Goal: Transaction & Acquisition: Purchase product/service

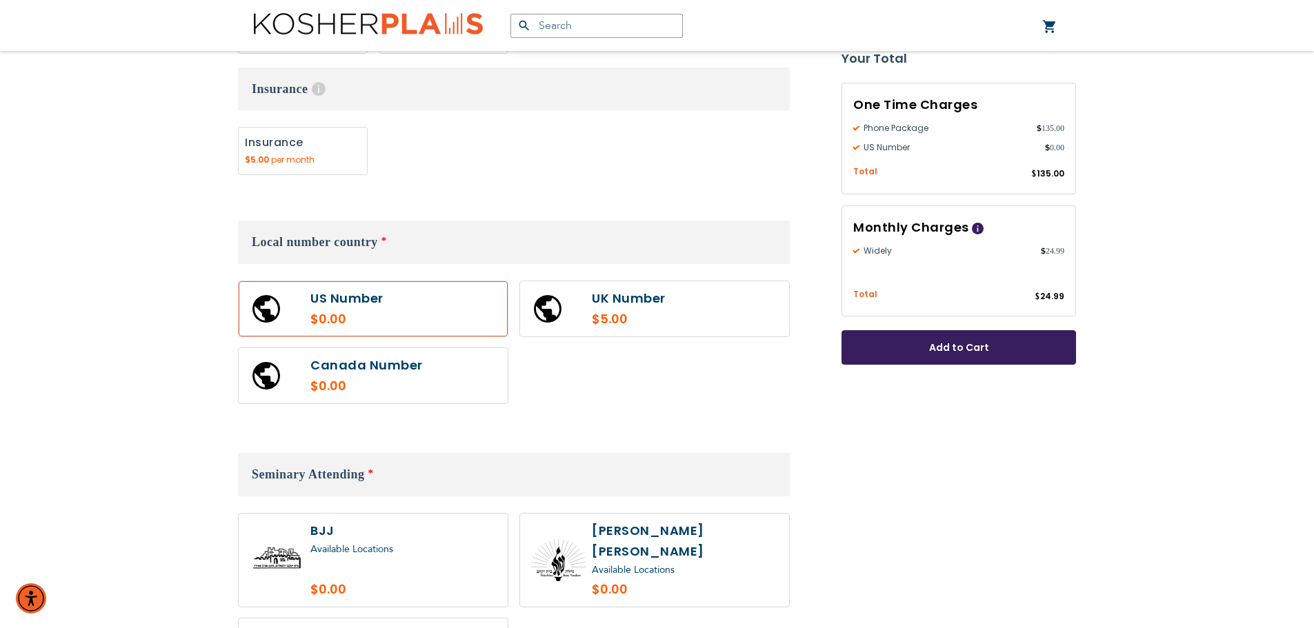
scroll to position [759, 0]
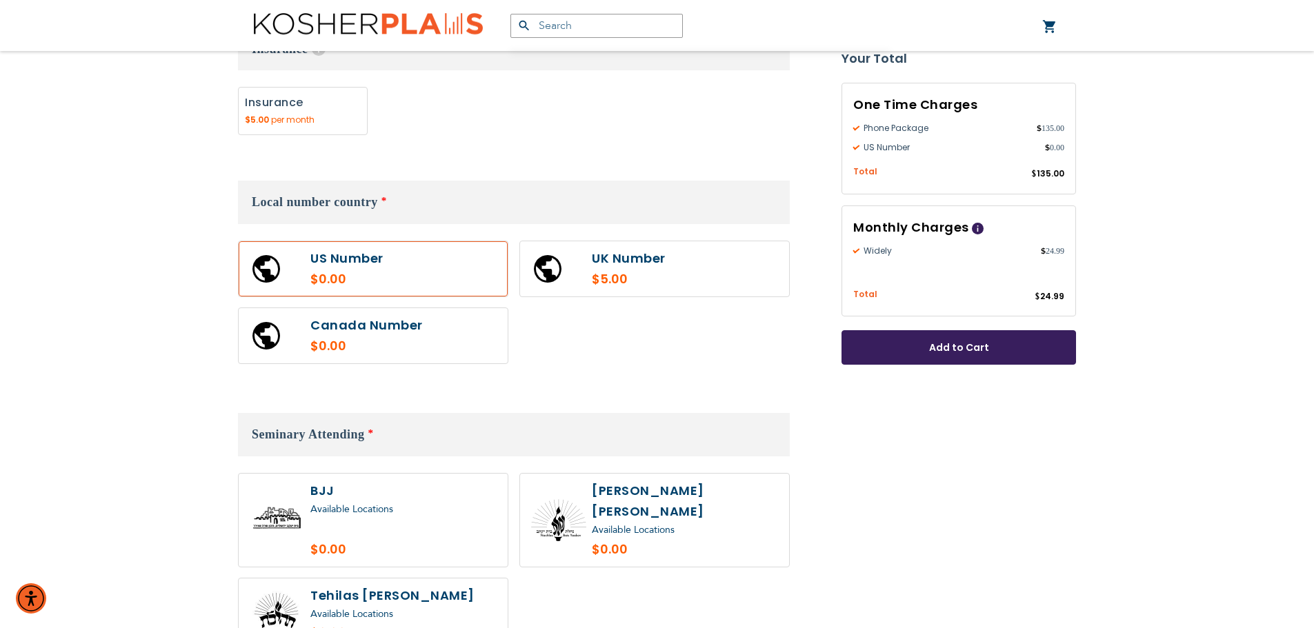
click at [470, 248] on label at bounding box center [373, 268] width 269 height 55
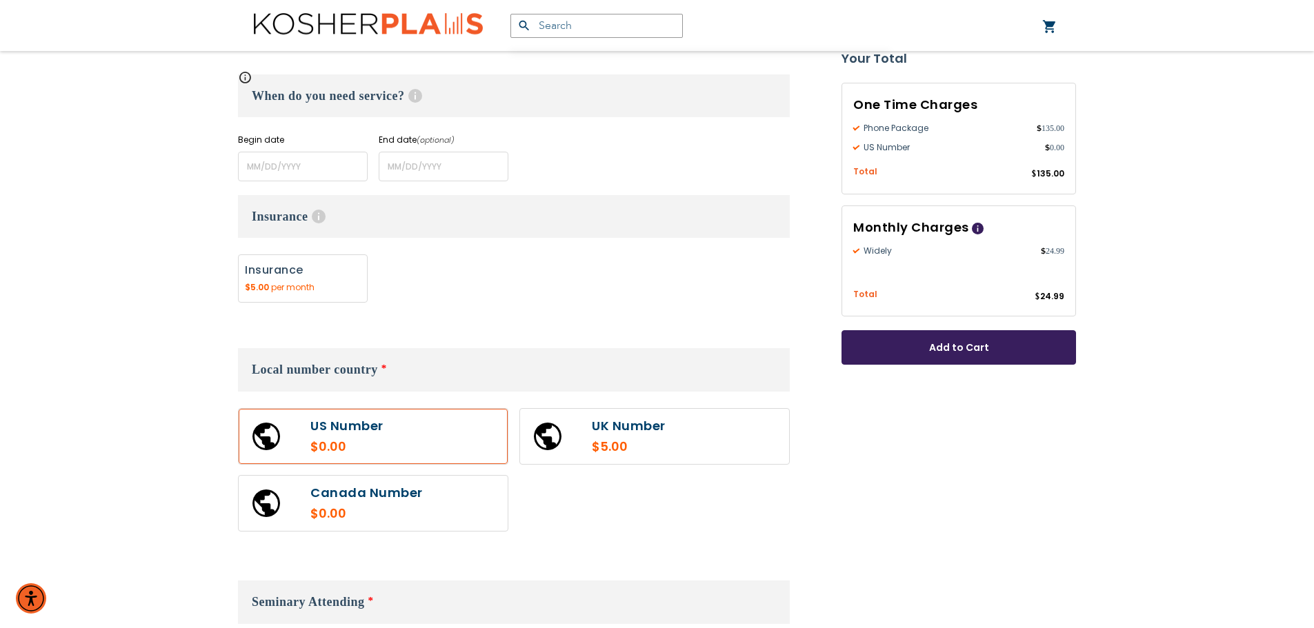
scroll to position [621, 0]
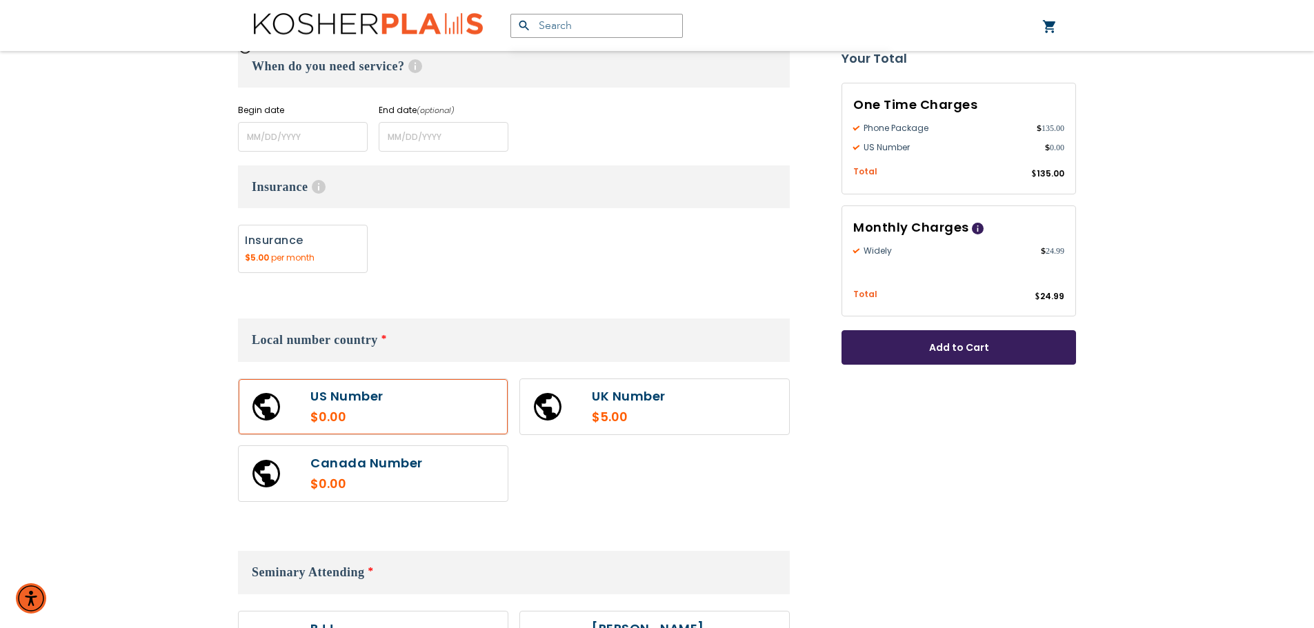
click at [384, 462] on label at bounding box center [373, 473] width 269 height 55
radio input "true"
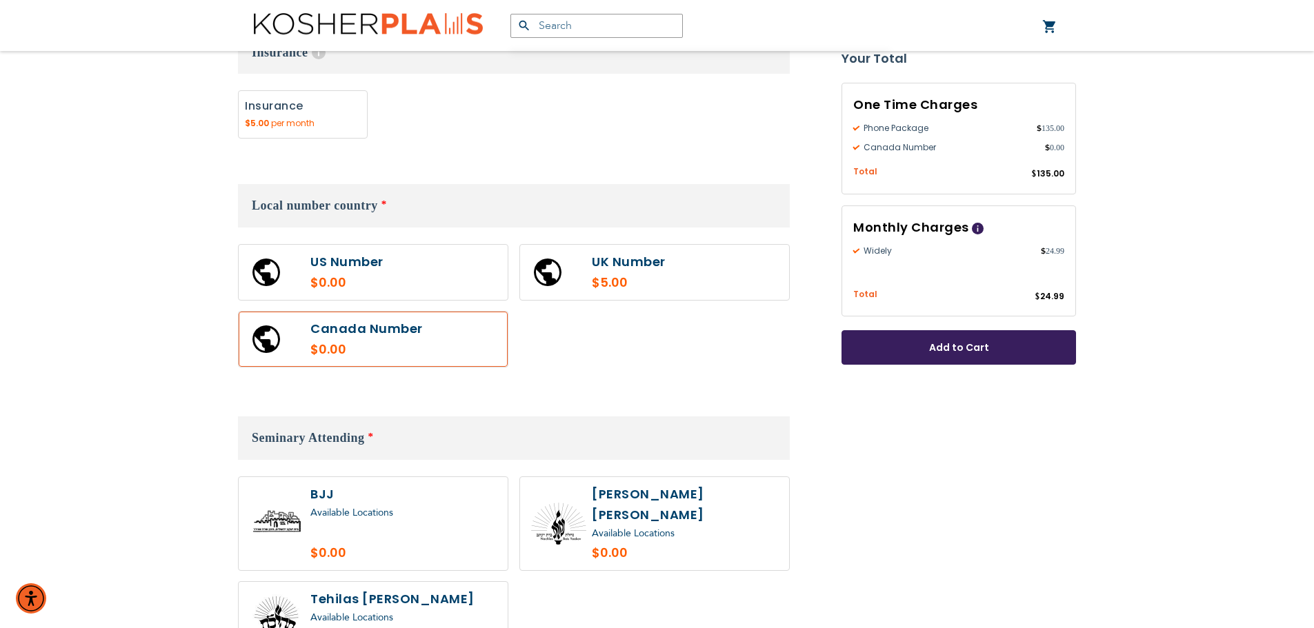
scroll to position [759, 0]
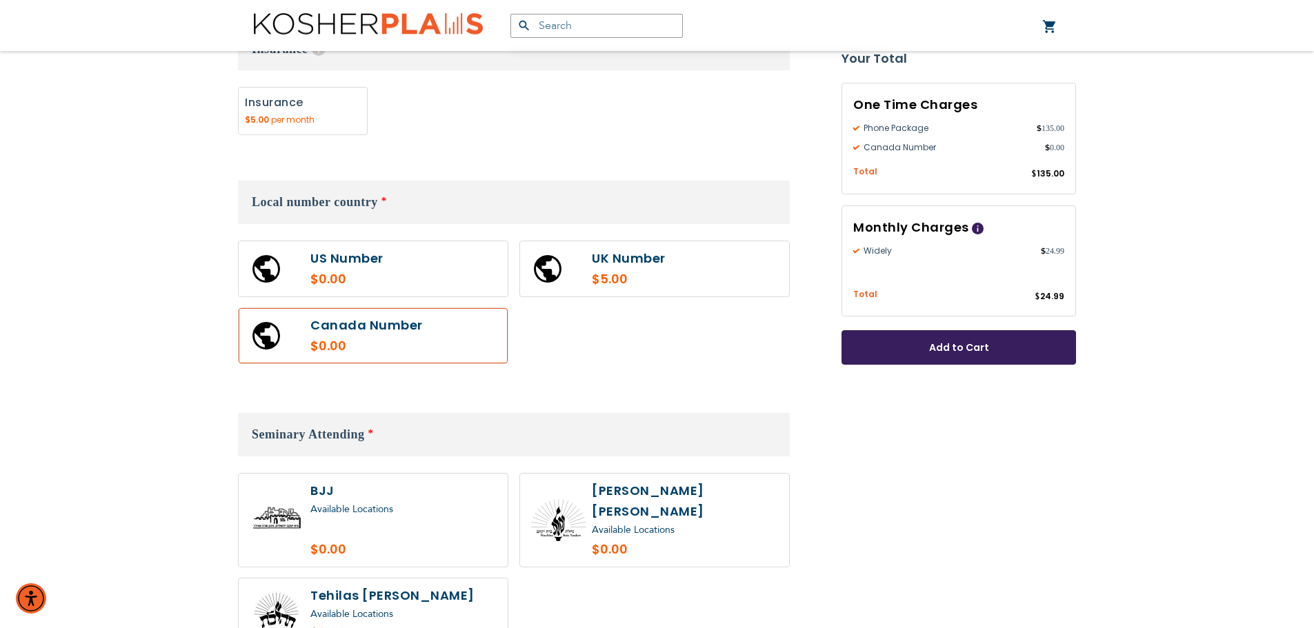
click at [454, 268] on label at bounding box center [373, 268] width 269 height 55
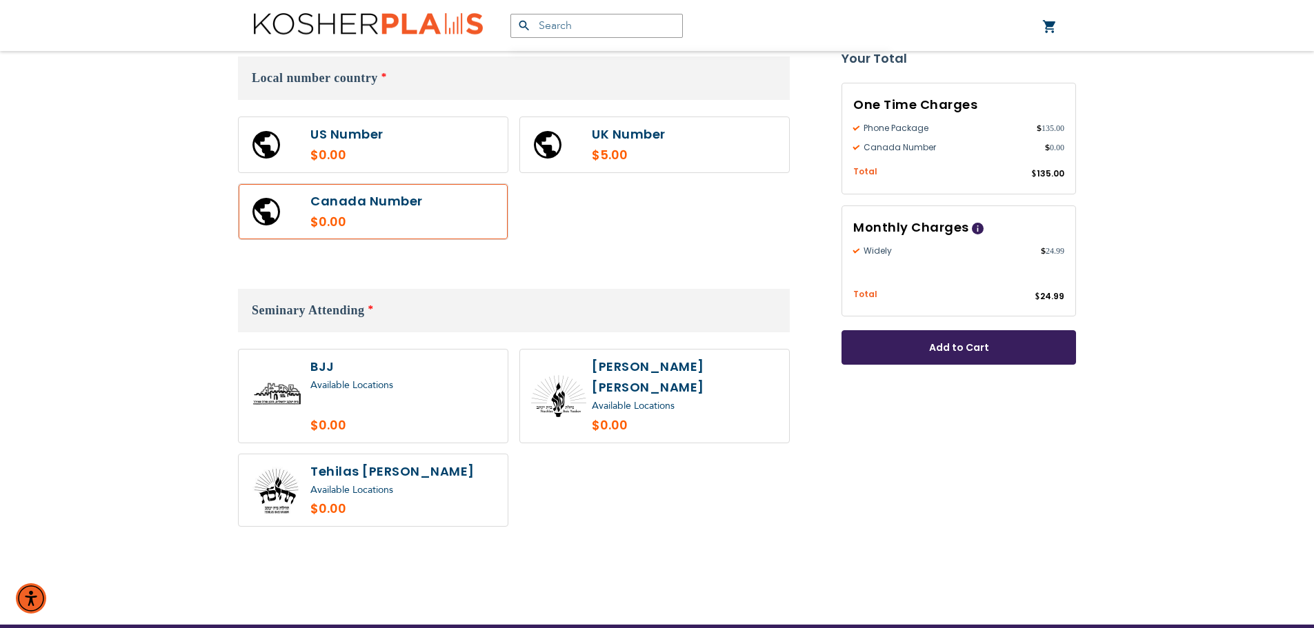
scroll to position [896, 0]
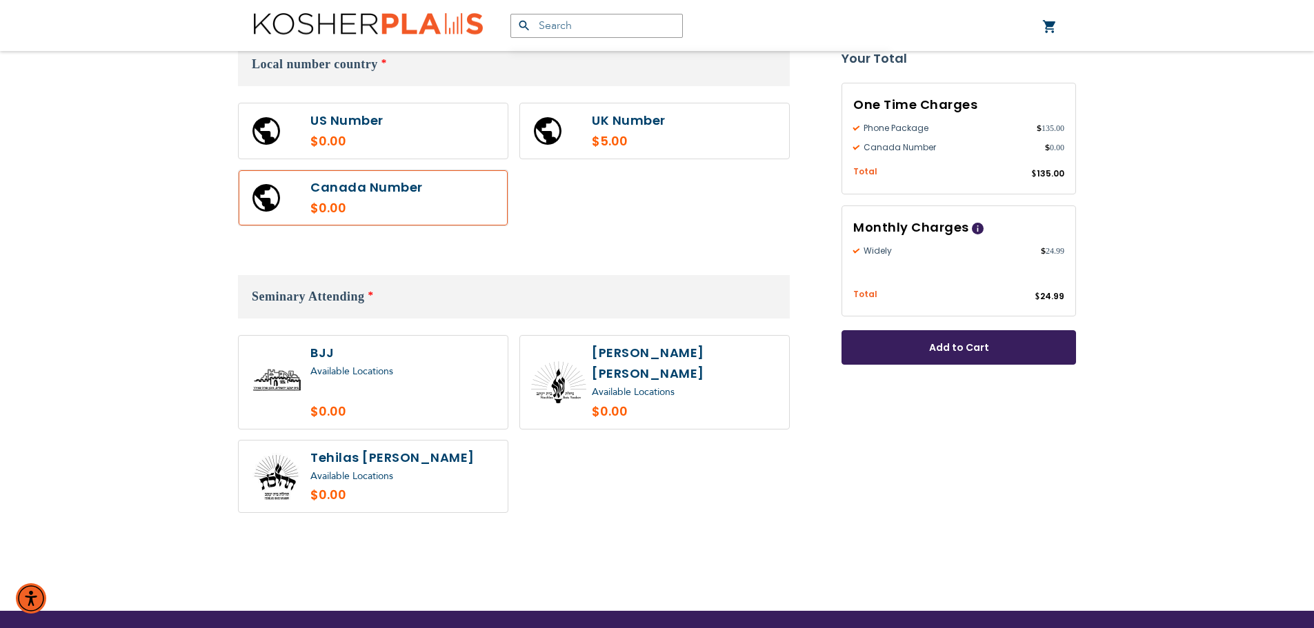
click at [459, 121] on label at bounding box center [373, 130] width 269 height 55
radio input "true"
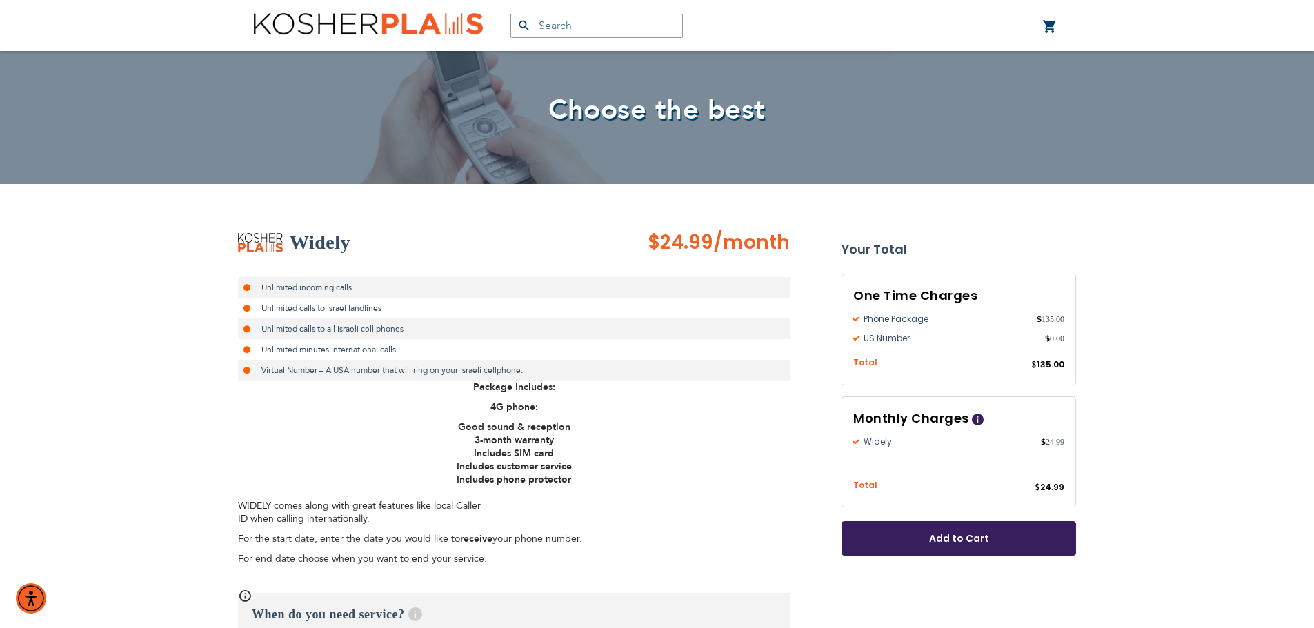
scroll to position [0, 0]
